Goal: Information Seeking & Learning: Learn about a topic

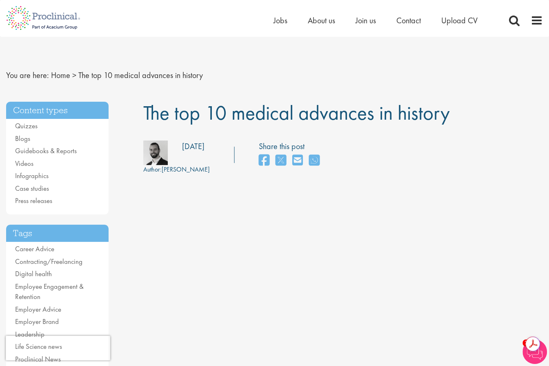
drag, startPoint x: 160, startPoint y: 117, endPoint x: 461, endPoint y: 114, distance: 301.1
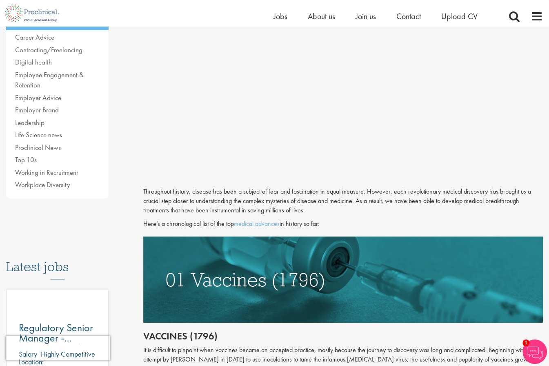
scroll to position [245, 0]
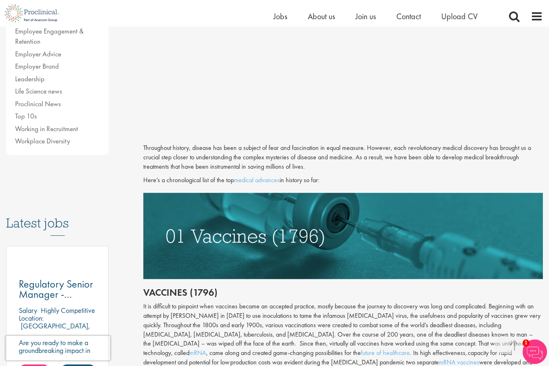
click at [434, 154] on p "Throughout history, disease has been a subject of fear and fascination in equal…" at bounding box center [342, 157] width 399 height 28
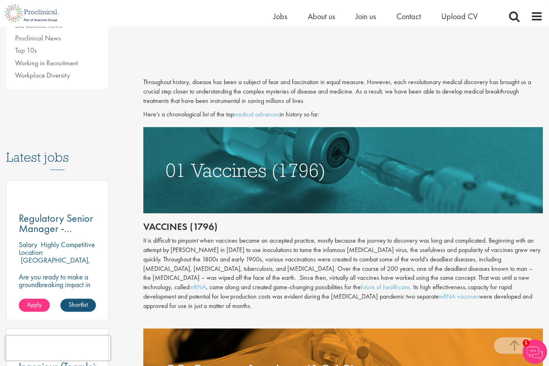
scroll to position [334, 0]
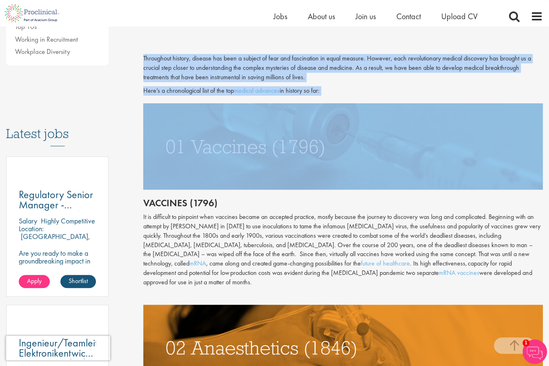
drag, startPoint x: 140, startPoint y: 56, endPoint x: 359, endPoint y: 95, distance: 222.6
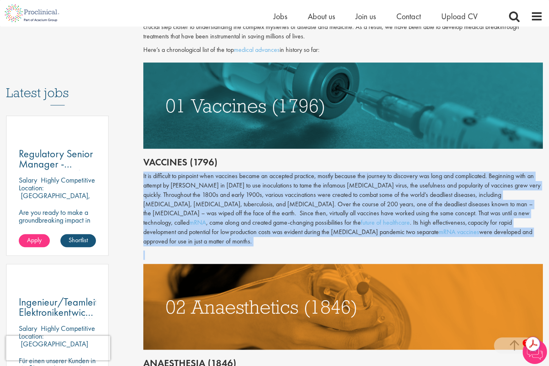
scroll to position [0, 0]
drag, startPoint x: 142, startPoint y: 173, endPoint x: 527, endPoint y: 240, distance: 391.0
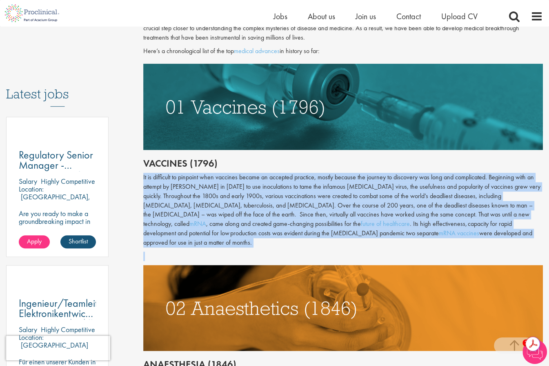
scroll to position [375, 0]
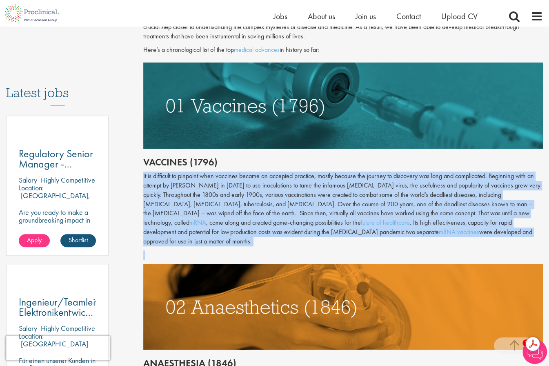
click at [539, 223] on div "It is difficult to pinpoint when vaccines became an accepted practice, mostly b…" at bounding box center [342, 208] width 399 height 75
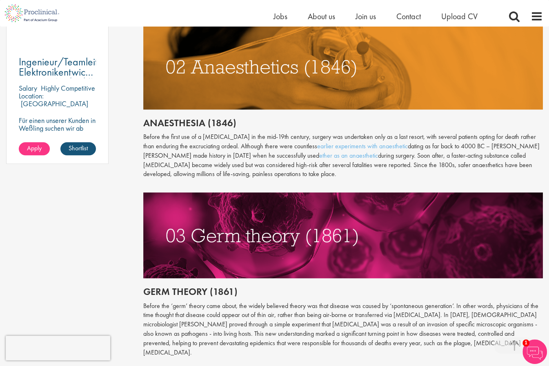
scroll to position [620, 0]
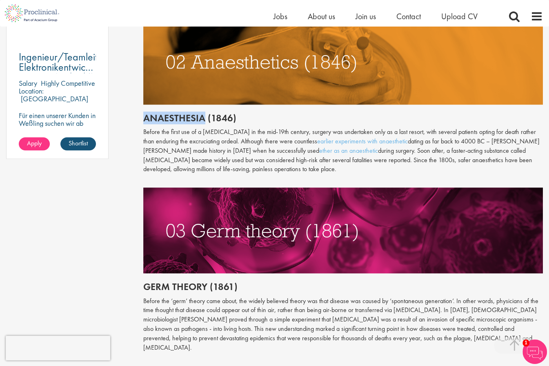
drag, startPoint x: 150, startPoint y: 109, endPoint x: 206, endPoint y: 111, distance: 55.5
drag, startPoint x: 245, startPoint y: 111, endPoint x: 207, endPoint y: 106, distance: 38.3
click at [207, 113] on h2 "Anaesthesia (1846)" at bounding box center [342, 118] width 399 height 11
click at [428, 159] on p "Before the first use of a [MEDICAL_DATA] in the mid-19th century, surgery was u…" at bounding box center [342, 150] width 399 height 47
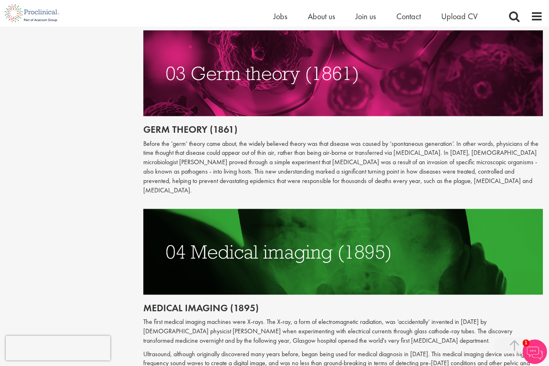
scroll to position [783, 0]
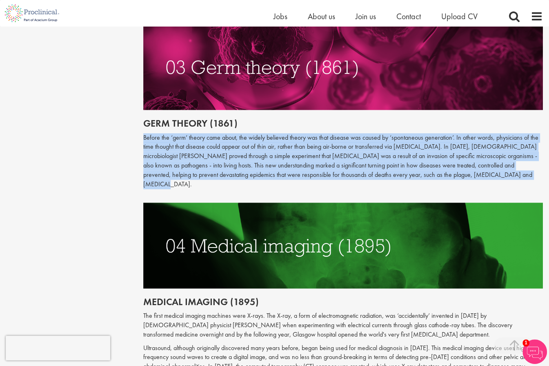
drag, startPoint x: 473, startPoint y: 166, endPoint x: 238, endPoint y: 133, distance: 237.7
click at [470, 166] on p "Before the ‘germ’ theory came about, the widely believed theory was that diseas…" at bounding box center [342, 161] width 399 height 56
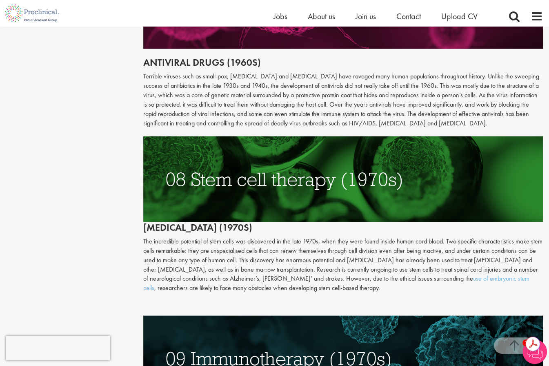
scroll to position [1680, 0]
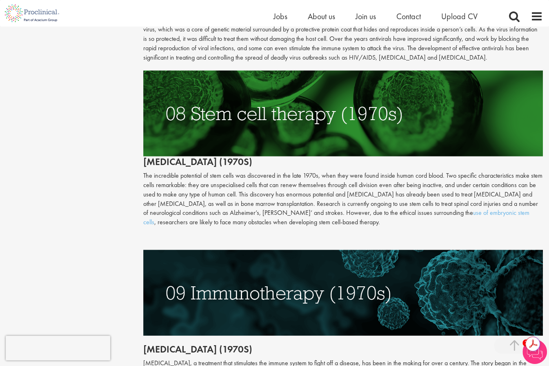
drag, startPoint x: 137, startPoint y: 146, endPoint x: 314, endPoint y: 196, distance: 184.0
click at [402, 231] on div at bounding box center [343, 240] width 412 height 19
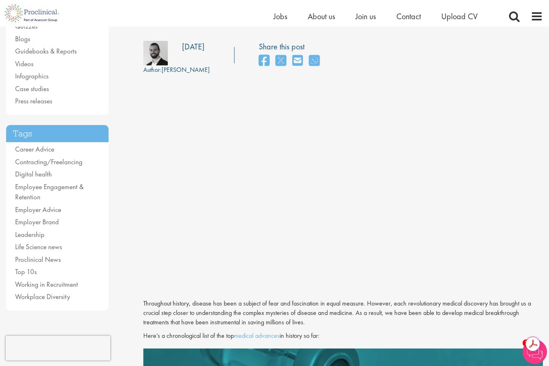
scroll to position [0, 0]
